Goal: Task Accomplishment & Management: Use online tool/utility

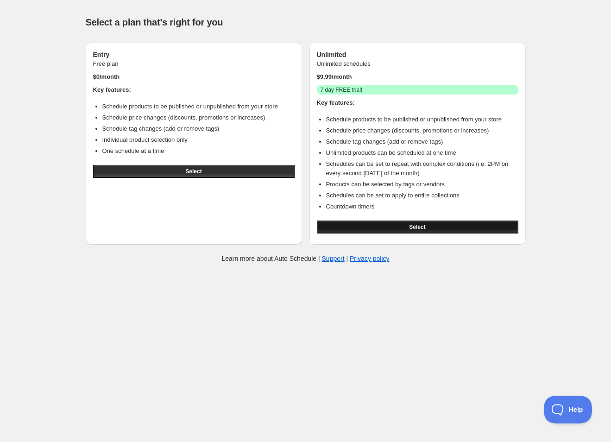
click at [366, 228] on button "Select" at bounding box center [417, 226] width 201 height 13
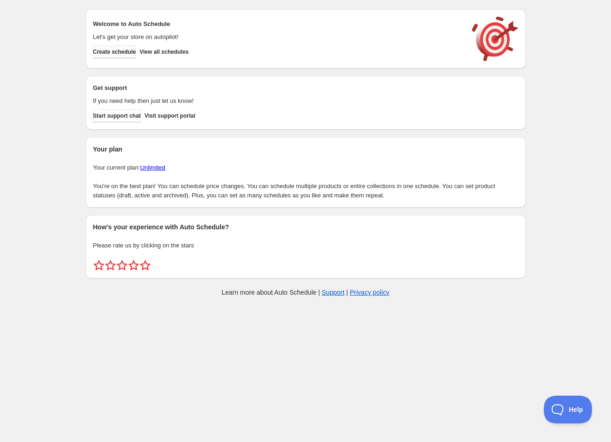
click at [131, 51] on span "Create schedule" at bounding box center [114, 51] width 43 height 7
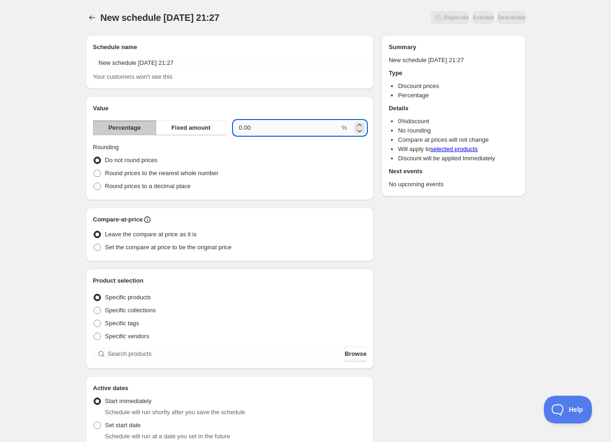
click at [242, 131] on input "0.00" at bounding box center [286, 127] width 106 height 15
type input "15"
click at [303, 182] on div "Round prices to a decimal place" at bounding box center [230, 186] width 274 height 13
click at [205, 175] on span "Round prices to the nearest whole number" at bounding box center [161, 172] width 113 height 7
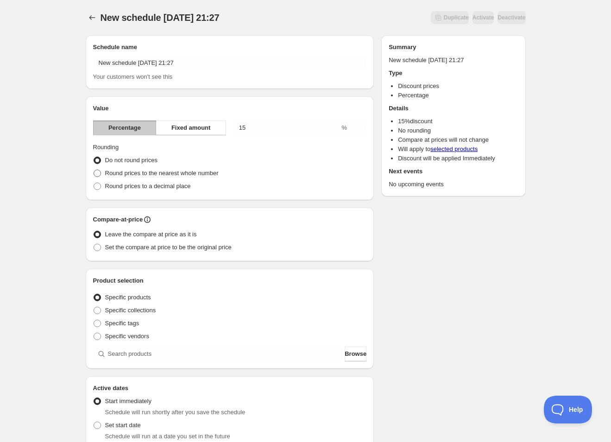
click at [94, 170] on input "Round prices to the nearest whole number" at bounding box center [94, 169] width 0 height 0
radio input "true"
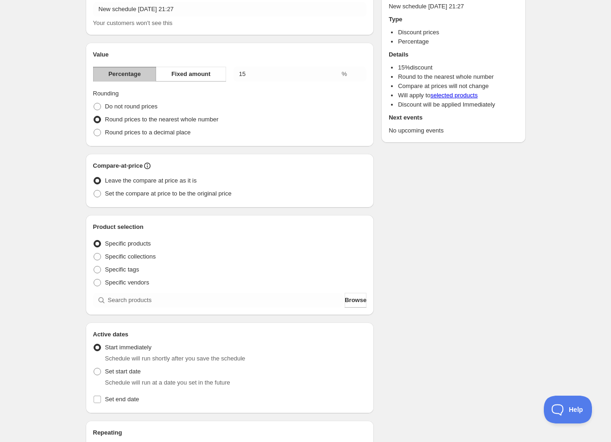
scroll to position [54, 0]
click at [154, 255] on span "Specific collections" at bounding box center [130, 255] width 51 height 7
click at [94, 253] on input "Specific collections" at bounding box center [94, 252] width 0 height 0
radio input "true"
click at [351, 304] on button "Browse" at bounding box center [355, 299] width 22 height 15
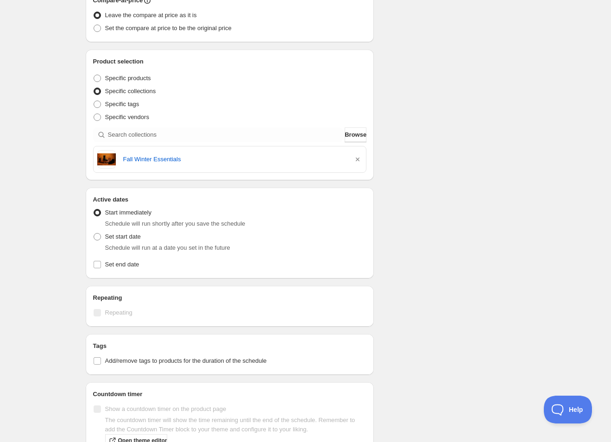
scroll to position [252, 0]
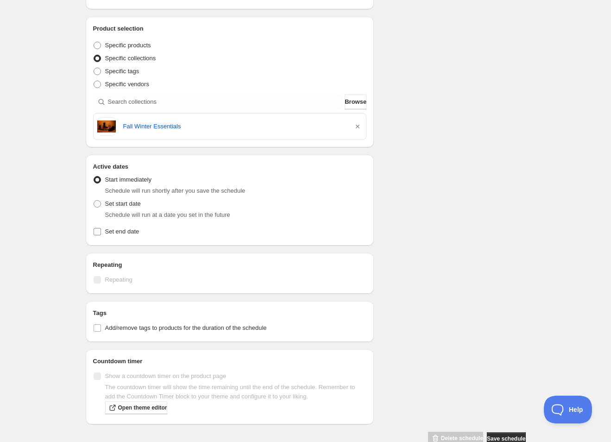
click at [131, 233] on span "Set end date" at bounding box center [122, 231] width 34 height 7
click at [101, 233] on input "Set end date" at bounding box center [97, 231] width 7 height 7
checkbox input "true"
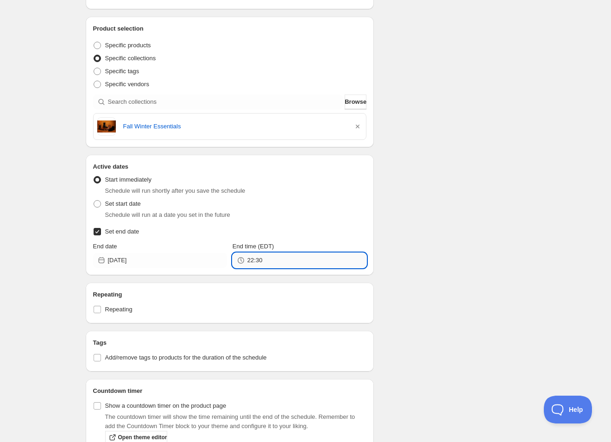
click at [269, 262] on input "22:30" at bounding box center [306, 260] width 119 height 15
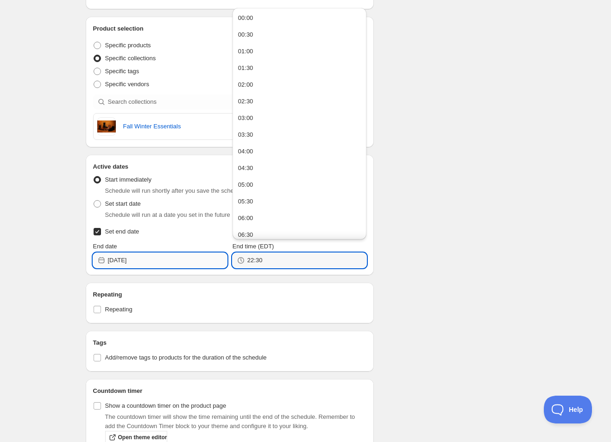
click at [162, 258] on input "2025-09-29" at bounding box center [167, 260] width 119 height 15
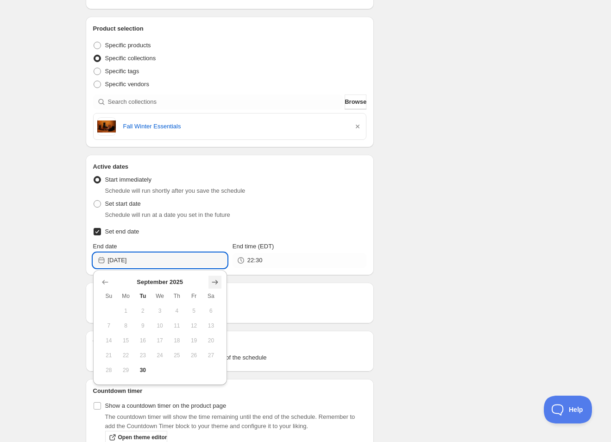
click at [215, 282] on icon "Show next month, October 2025" at bounding box center [214, 281] width 9 height 9
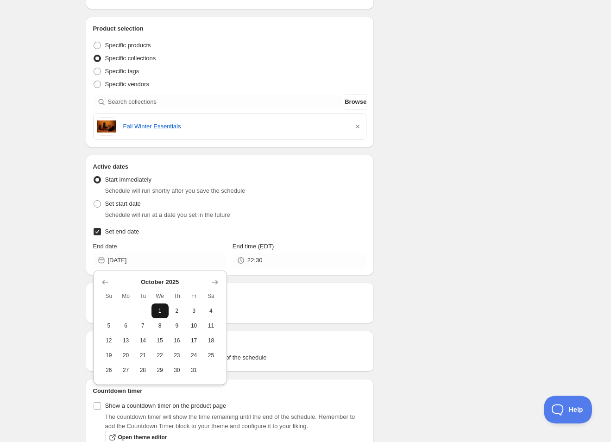
click at [159, 309] on span "1" at bounding box center [160, 310] width 10 height 7
type input "[DATE]"
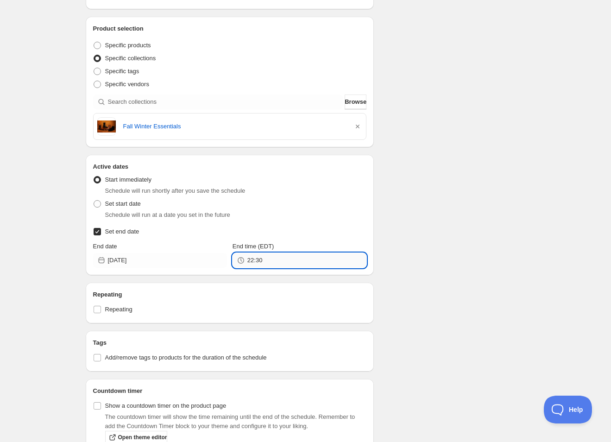
click at [271, 258] on input "22:30" at bounding box center [306, 260] width 119 height 15
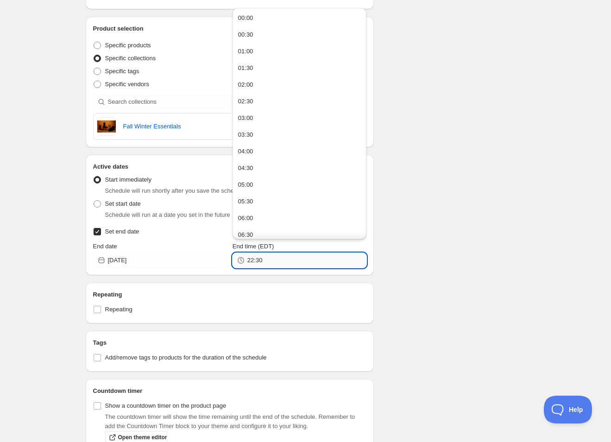
click at [271, 258] on input "22:30" at bounding box center [306, 260] width 119 height 15
click at [274, 119] on button "03:00" at bounding box center [299, 118] width 128 height 15
type input "03:00"
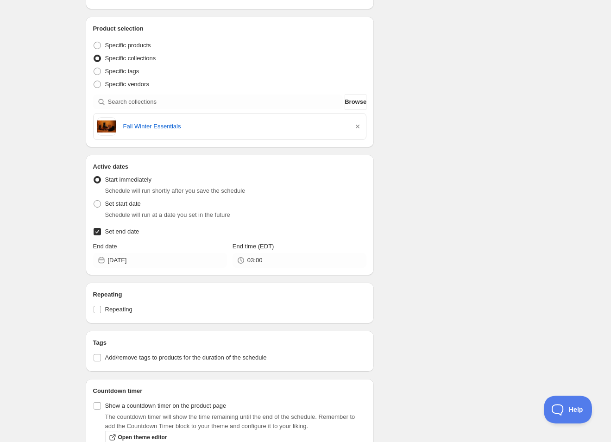
click at [417, 220] on div "Schedule name New schedule Sep 30 2025 21:27 Your customers won't see this Valu…" at bounding box center [301, 125] width 447 height 699
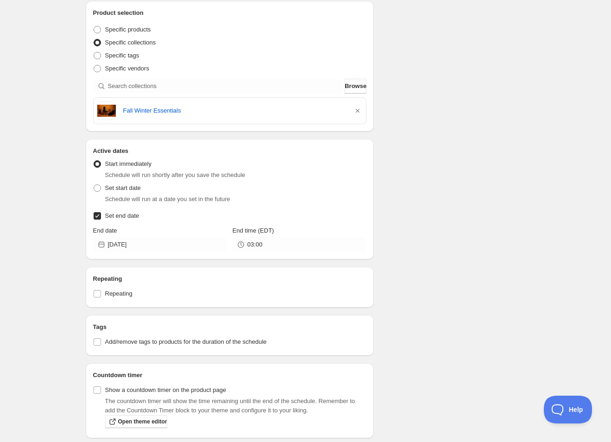
scroll to position [303, 0]
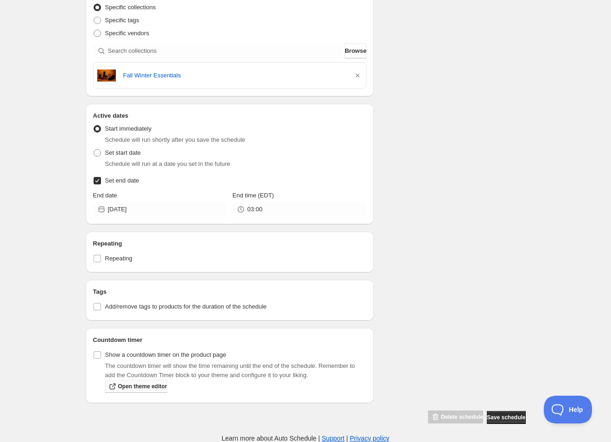
click at [167, 387] on link "Open theme editor" at bounding box center [136, 386] width 62 height 13
click at [500, 417] on span "Save schedule" at bounding box center [506, 416] width 38 height 7
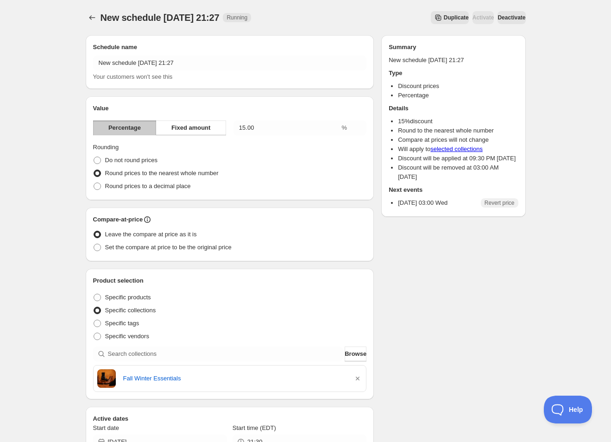
click at [444, 21] on span "Duplicate" at bounding box center [456, 17] width 25 height 7
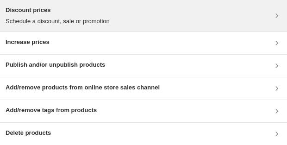
click at [214, 25] on div "Discount prices Schedule a discount, sale or promotion" at bounding box center [144, 16] width 276 height 20
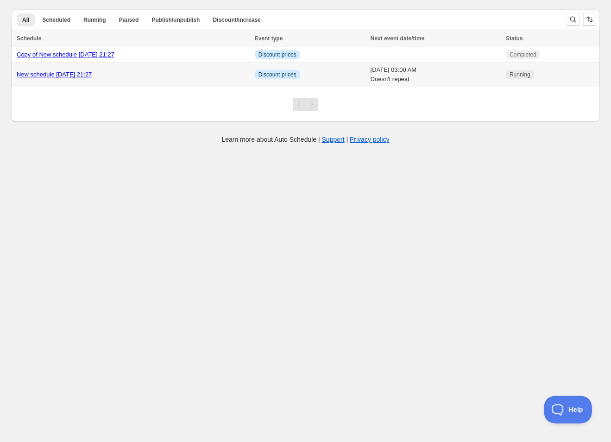
click at [92, 75] on link "New schedule [DATE] 21:27" at bounding box center [54, 74] width 75 height 7
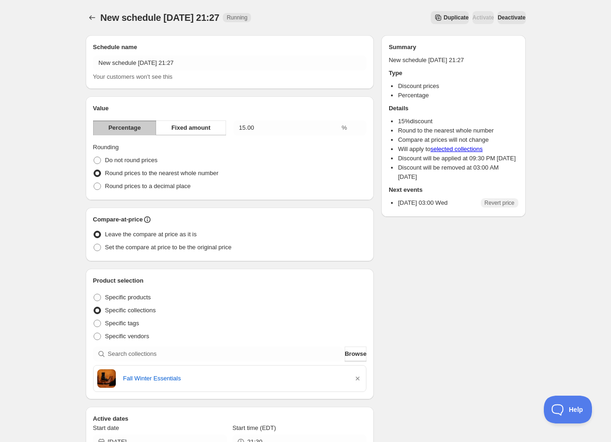
click at [503, 17] on span "Deactivate" at bounding box center [511, 17] width 28 height 7
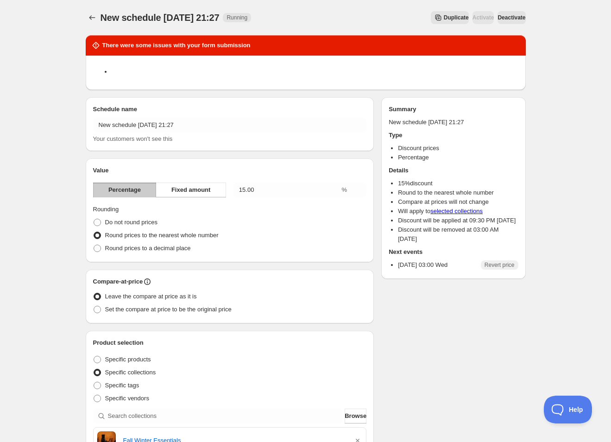
click at [516, 19] on span "Deactivate" at bounding box center [511, 17] width 28 height 7
click at [92, 20] on icon "Schedules" at bounding box center [91, 17] width 9 height 9
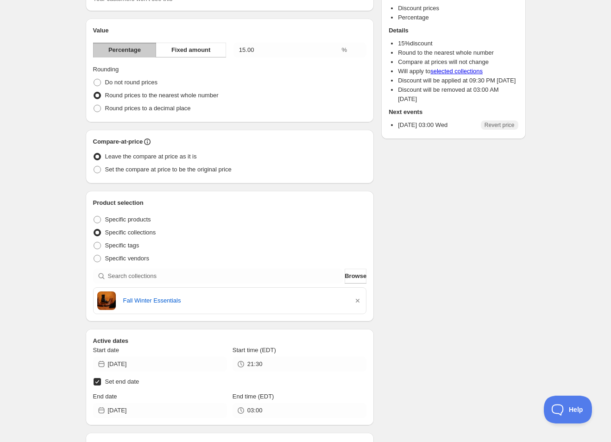
scroll to position [376, 0]
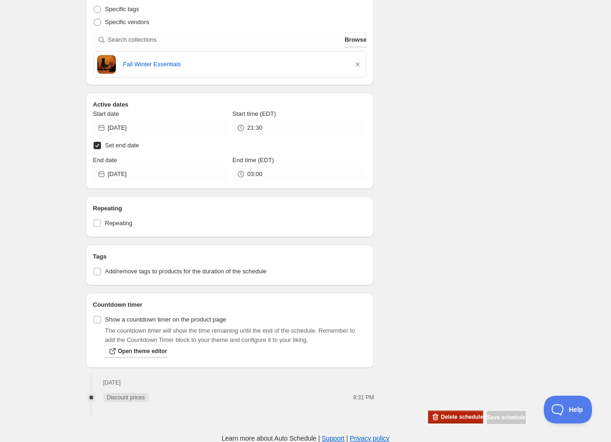
click at [446, 418] on span "Delete schedule" at bounding box center [462, 416] width 42 height 7
click at [422, 249] on div "There were some issues with your form submission Schedule name New schedule [DA…" at bounding box center [301, 38] width 447 height 772
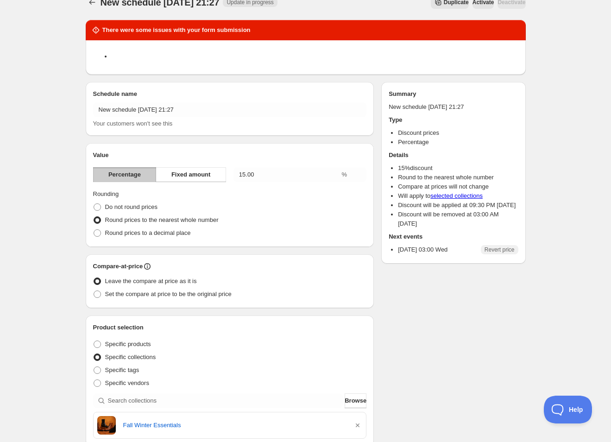
scroll to position [0, 0]
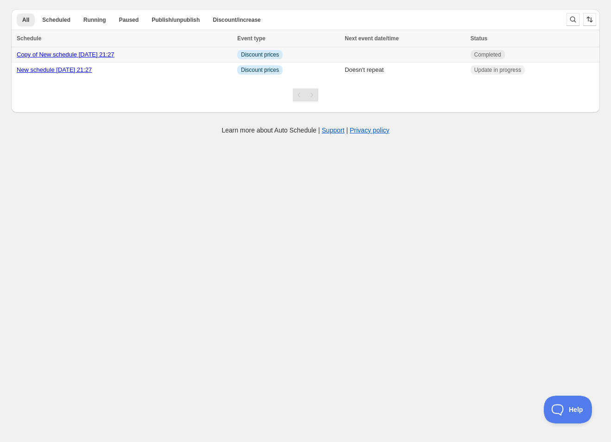
click at [114, 56] on link "Copy of New schedule [DATE] 21:27" at bounding box center [66, 54] width 98 height 7
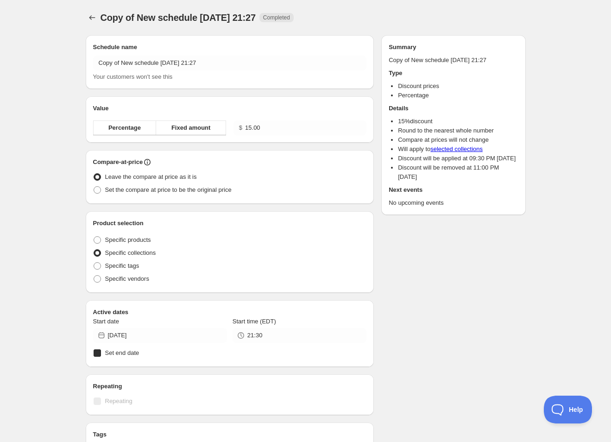
radio input "true"
checkbox input "true"
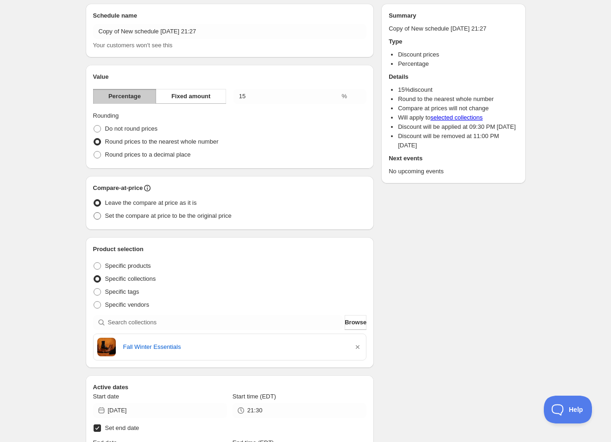
scroll to position [19, 0]
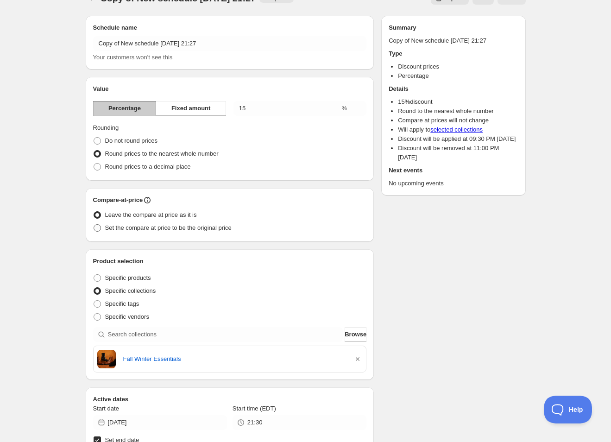
click at [196, 231] on span "Set the compare at price to be the original price" at bounding box center [168, 227] width 126 height 7
click at [94, 225] on input "Set the compare at price to be the original price" at bounding box center [94, 224] width 0 height 0
radio input "true"
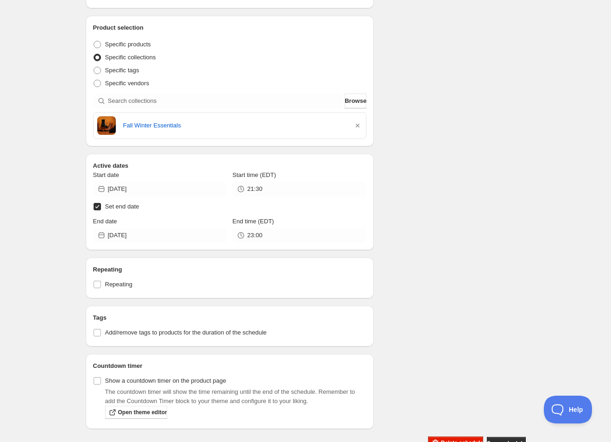
scroll to position [279, 0]
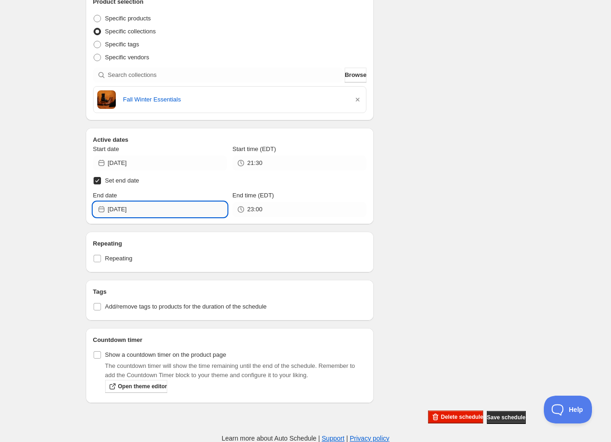
click at [177, 213] on input "[DATE]" at bounding box center [167, 209] width 119 height 15
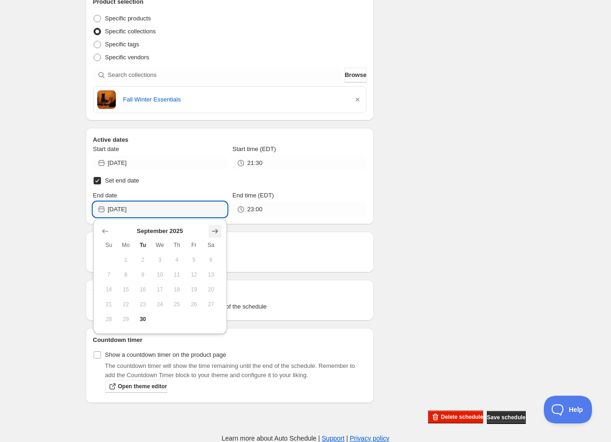
click at [213, 235] on icon "Show next month, October 2025" at bounding box center [214, 230] width 9 height 9
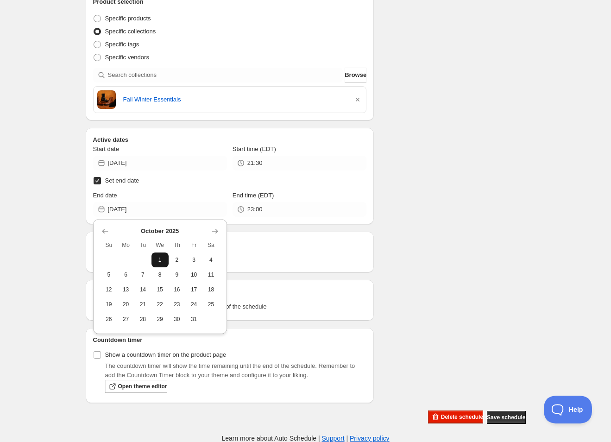
click at [158, 262] on span "1" at bounding box center [160, 259] width 10 height 7
type input "[DATE]"
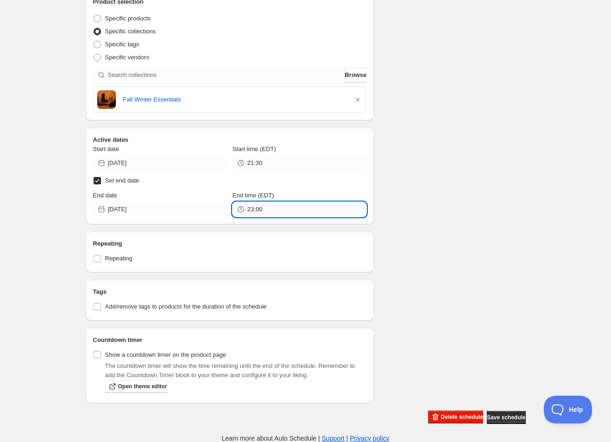
click at [284, 206] on input "23:00" at bounding box center [306, 209] width 119 height 15
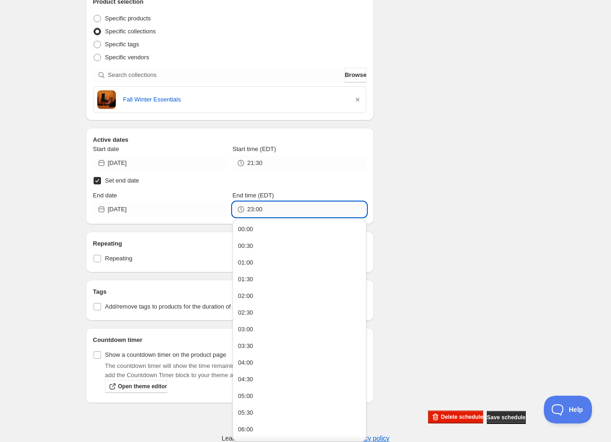
click at [284, 206] on input "23:00" at bounding box center [306, 209] width 119 height 15
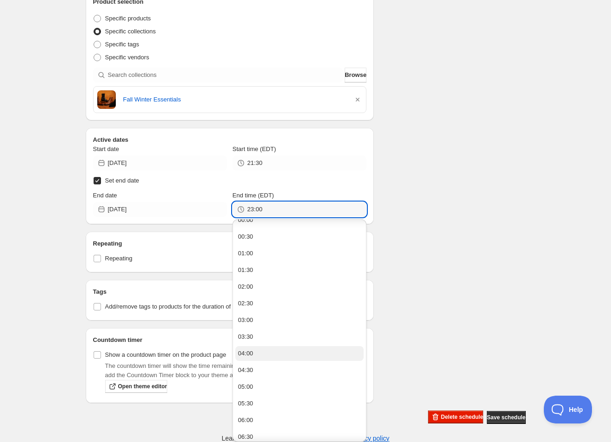
scroll to position [12, 0]
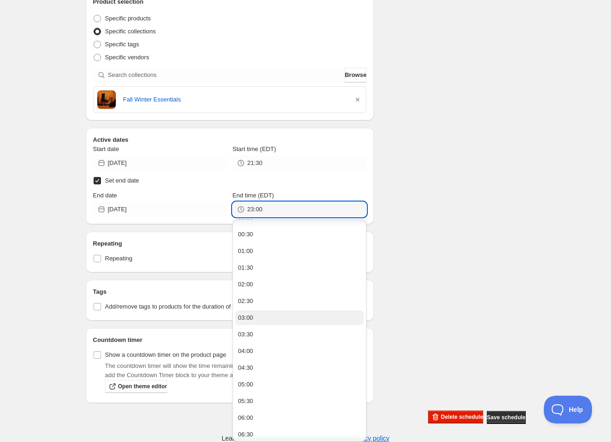
click at [275, 316] on button "03:00" at bounding box center [299, 317] width 128 height 15
type input "03:00"
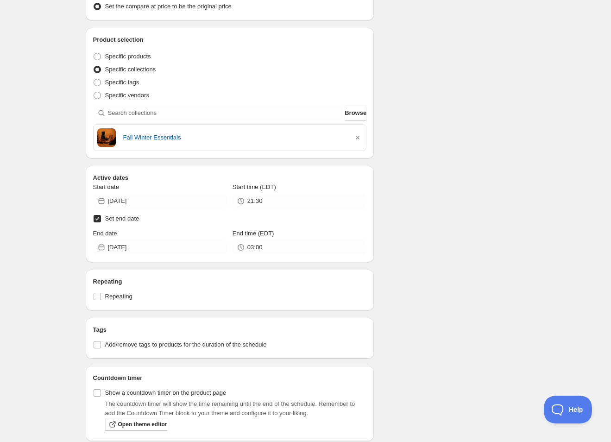
scroll to position [233, 0]
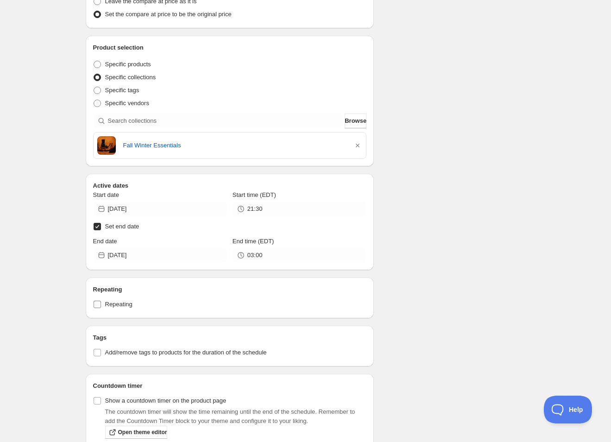
click at [131, 307] on span "Repeating" at bounding box center [118, 303] width 27 height 7
click at [101, 307] on input "Repeating" at bounding box center [97, 303] width 7 height 7
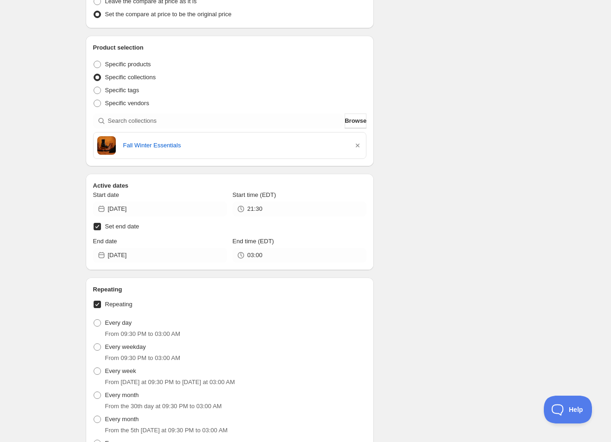
click at [131, 307] on span "Repeating" at bounding box center [118, 303] width 27 height 7
click at [101, 307] on input "Repeating" at bounding box center [97, 303] width 7 height 7
checkbox input "false"
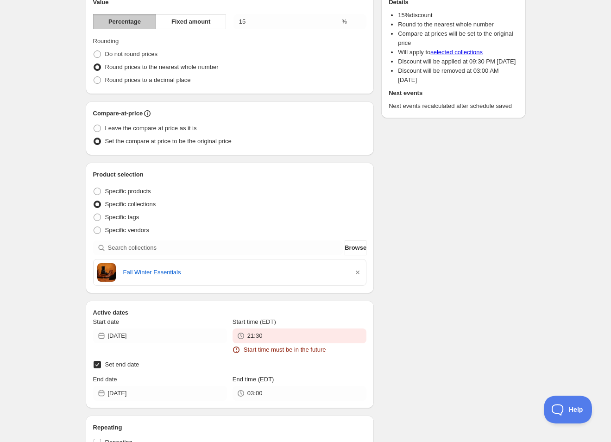
scroll to position [247, 0]
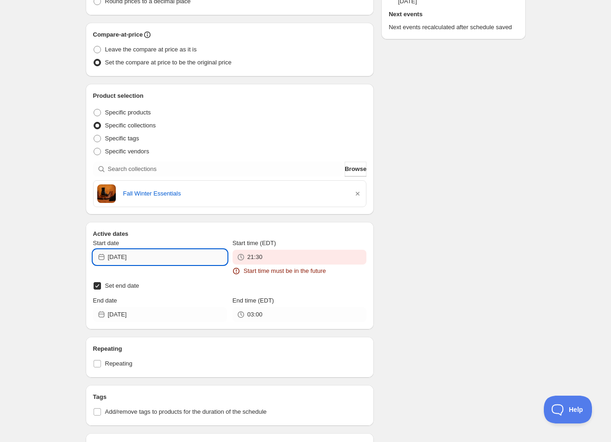
click at [159, 256] on input "[DATE]" at bounding box center [167, 257] width 119 height 15
click at [188, 245] on div "Start date" at bounding box center [160, 242] width 134 height 9
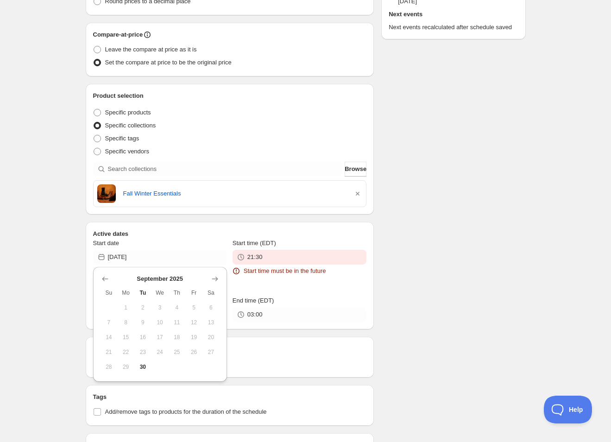
click at [258, 249] on div "Start time (EDT) 21:30 Start time must be in the future" at bounding box center [299, 256] width 134 height 37
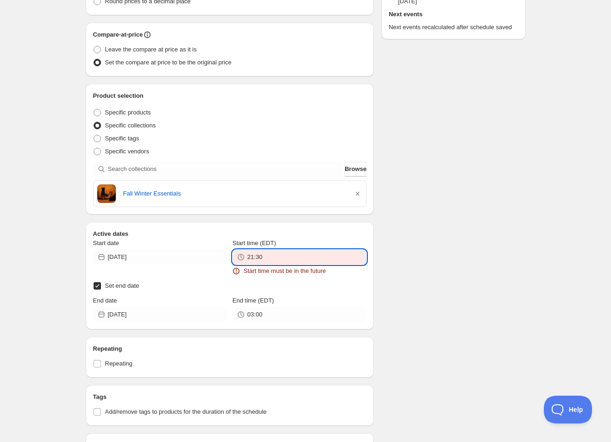
click at [265, 261] on input "21:30" at bounding box center [306, 257] width 119 height 15
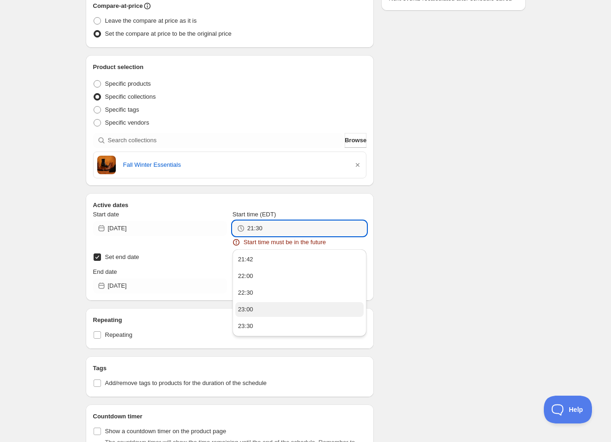
scroll to position [267, 0]
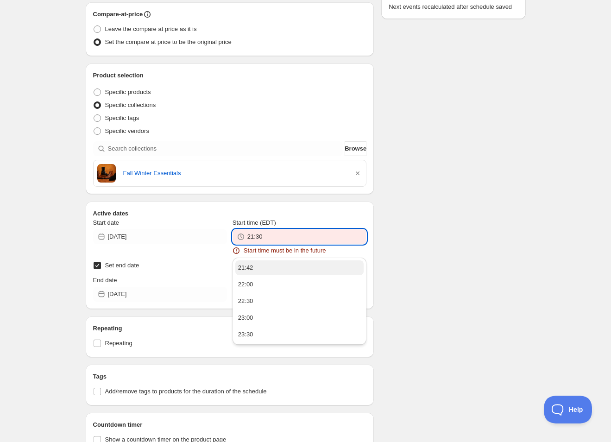
click at [281, 263] on button "21:42" at bounding box center [299, 267] width 128 height 15
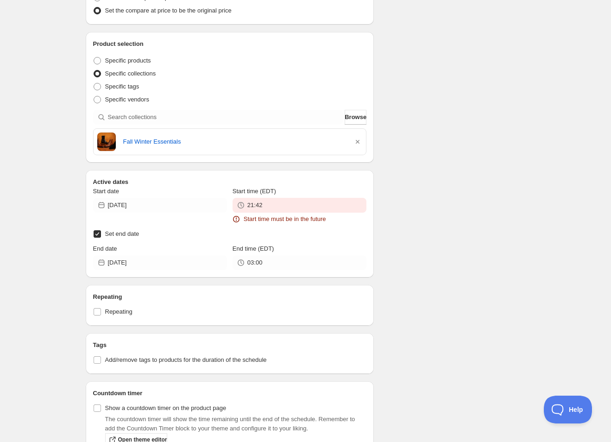
scroll to position [352, 0]
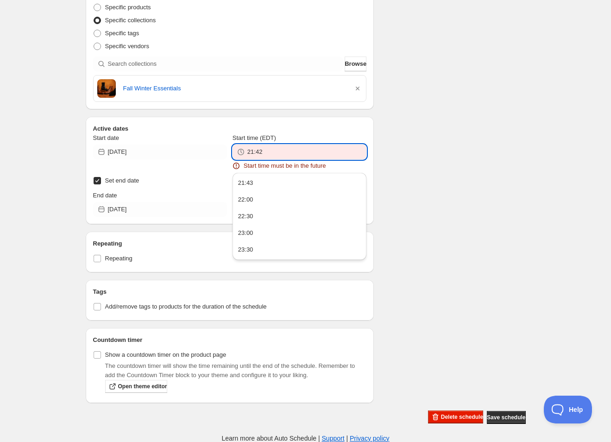
click at [288, 145] on input "21:42" at bounding box center [306, 151] width 119 height 15
click at [266, 182] on button "21:43" at bounding box center [299, 182] width 128 height 15
type input "21:43"
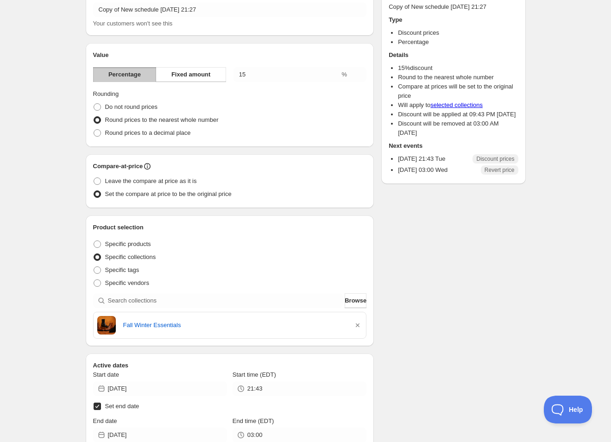
scroll to position [0, 0]
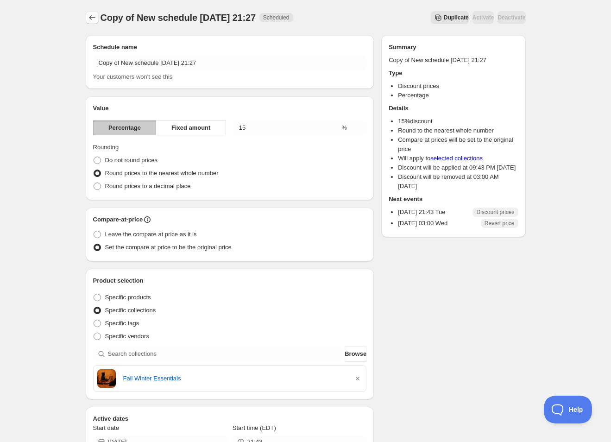
click at [91, 16] on icon "Schedules" at bounding box center [91, 17] width 9 height 9
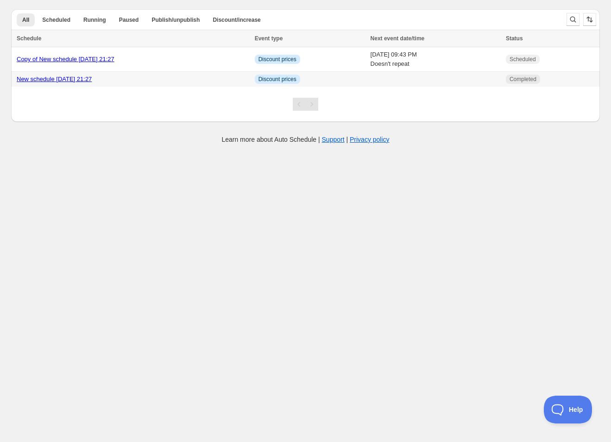
click at [92, 79] on link "New schedule [DATE] 21:27" at bounding box center [54, 78] width 75 height 7
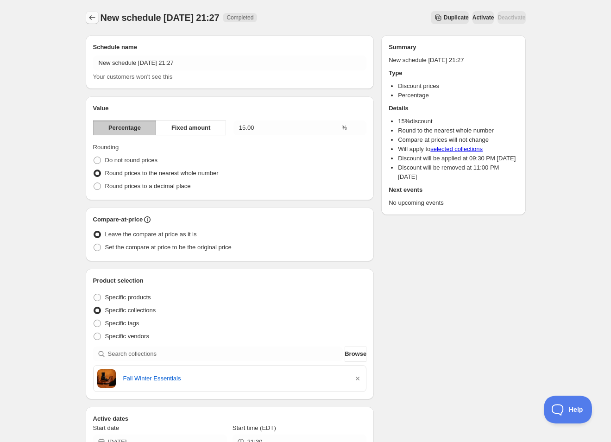
click at [91, 16] on icon "Schedules" at bounding box center [91, 17] width 9 height 9
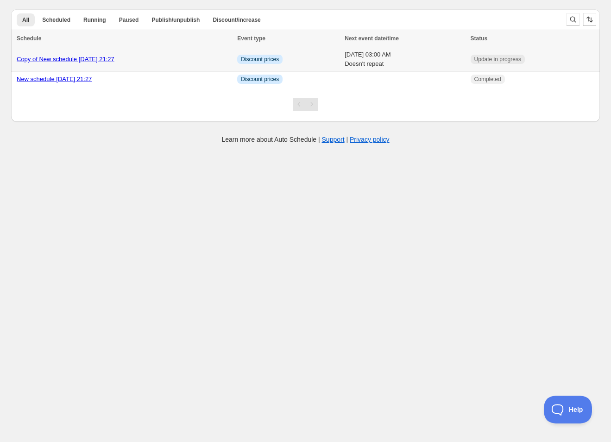
click at [114, 59] on link "Copy of New schedule [DATE] 21:27" at bounding box center [66, 59] width 98 height 7
